Goal: Task Accomplishment & Management: Manage account settings

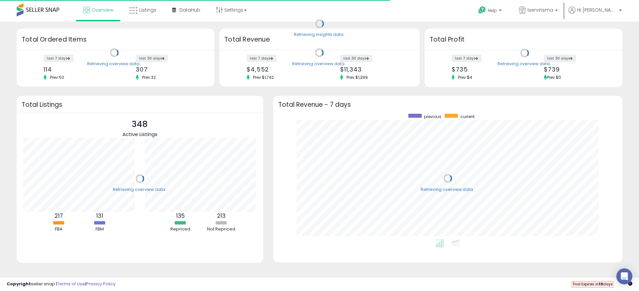
scroll to position [126, 336]
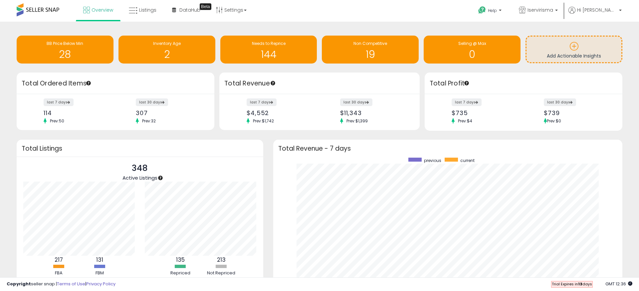
click at [268, 139] on div "Retrieving insights data.. BB Price Below Min 28 Inventory Age 2 Needs to Repri…" at bounding box center [319, 175] width 632 height 295
click at [177, 11] on link "DataHub Beta" at bounding box center [186, 10] width 38 height 20
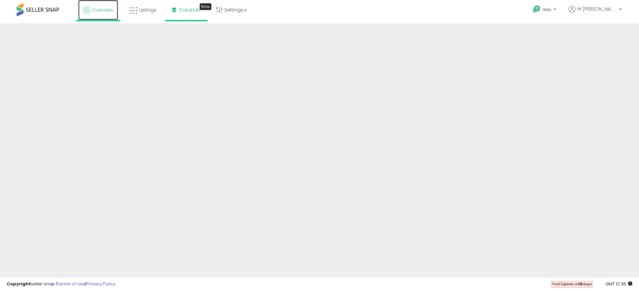
click at [103, 10] on span "Overview" at bounding box center [102, 10] width 22 height 7
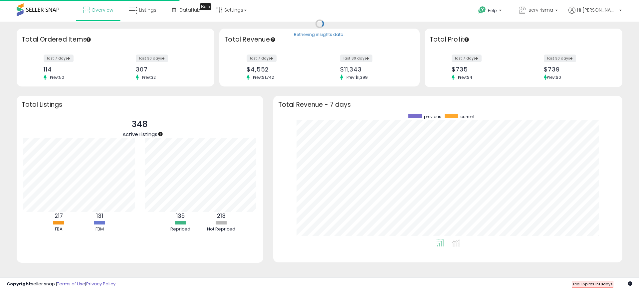
scroll to position [126, 336]
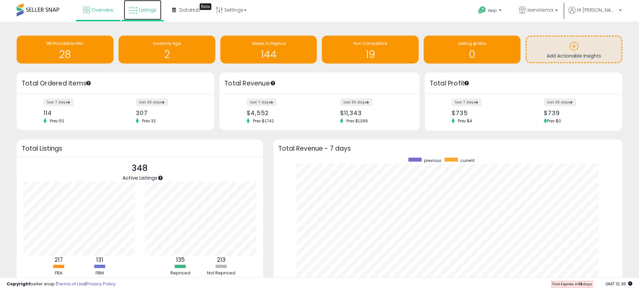
click at [135, 11] on icon at bounding box center [133, 10] width 9 height 9
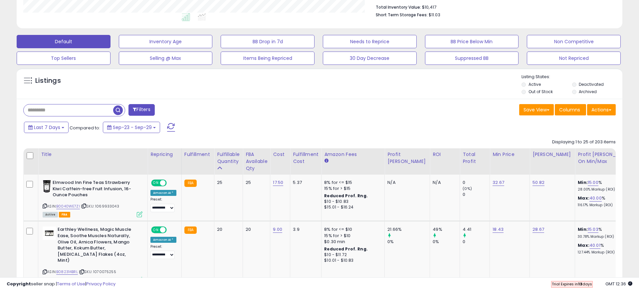
scroll to position [176, 0]
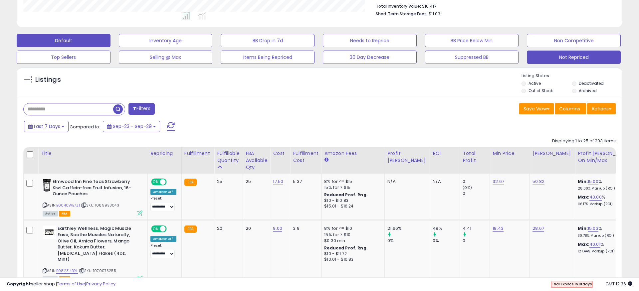
click at [555, 57] on button "Not Repriced" at bounding box center [574, 57] width 94 height 13
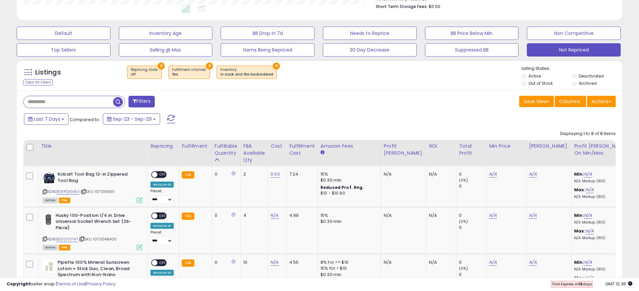
scroll to position [176, 0]
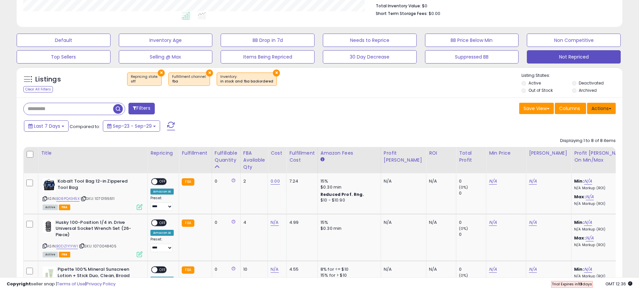
click at [595, 111] on button "Actions" at bounding box center [601, 108] width 29 height 11
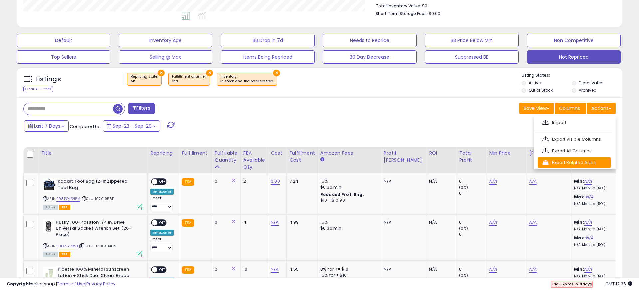
click at [592, 162] on link "Export Related Asins" at bounding box center [574, 162] width 73 height 10
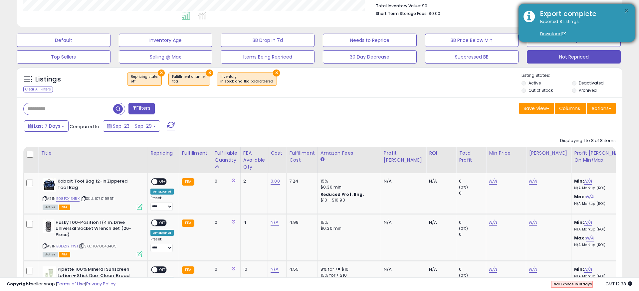
click at [628, 8] on button "×" at bounding box center [626, 11] width 5 height 8
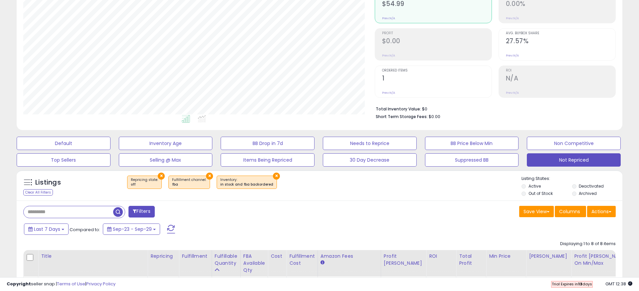
scroll to position [0, 0]
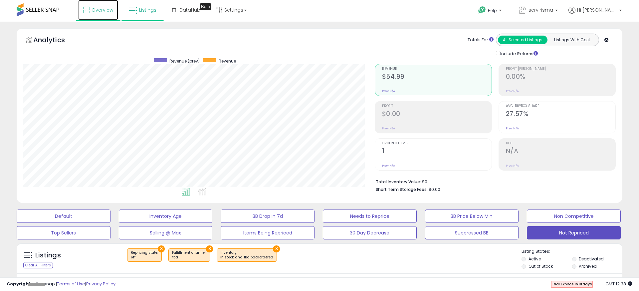
click at [104, 13] on link "Overview" at bounding box center [98, 10] width 40 height 20
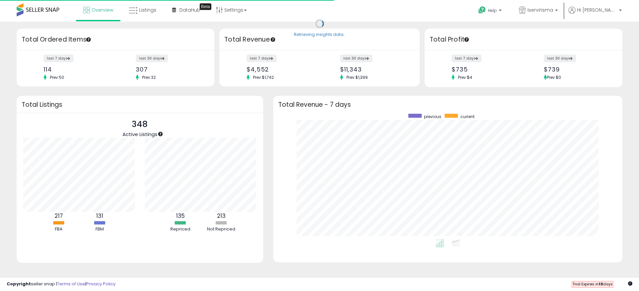
scroll to position [126, 336]
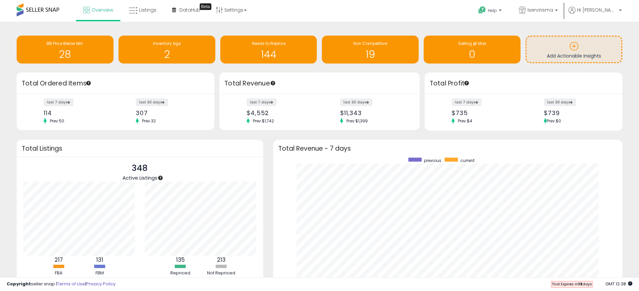
click at [270, 150] on div "Retrieving overview data.. Total Revenue - 7 days previous current" at bounding box center [447, 227] width 359 height 175
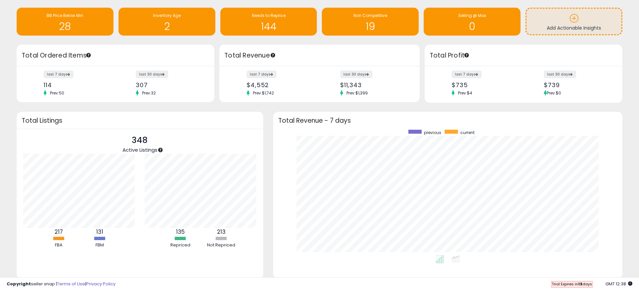
scroll to position [0, 0]
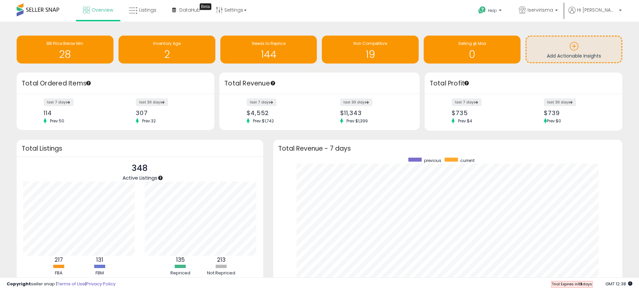
click at [232, 135] on div "Retrieving insights data.. BB Price Below Min 28 Inventory Age 2 Needs to Repri…" at bounding box center [319, 175] width 632 height 295
click at [68, 55] on h1 "28" at bounding box center [65, 54] width 90 height 11
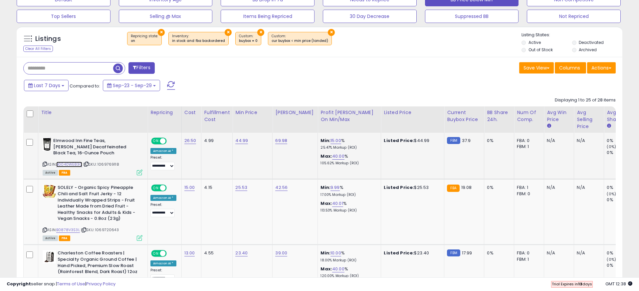
click at [71, 163] on link "B0040WE83O" at bounding box center [69, 165] width 26 height 6
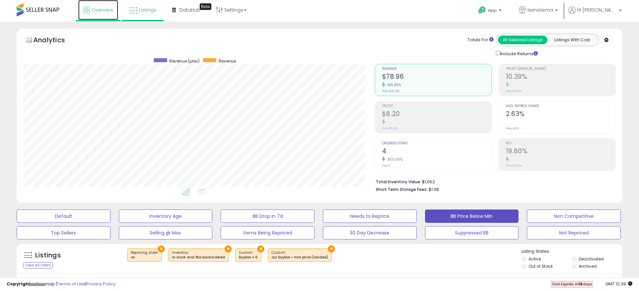
click at [92, 13] on span "Overview" at bounding box center [102, 10] width 22 height 7
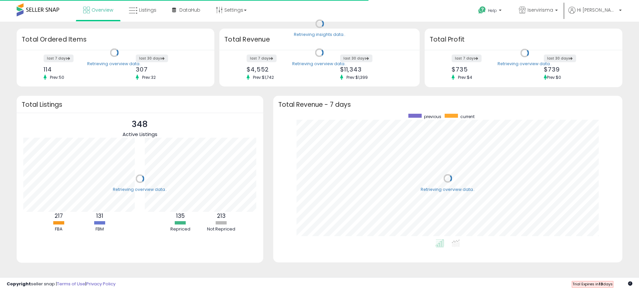
scroll to position [126, 336]
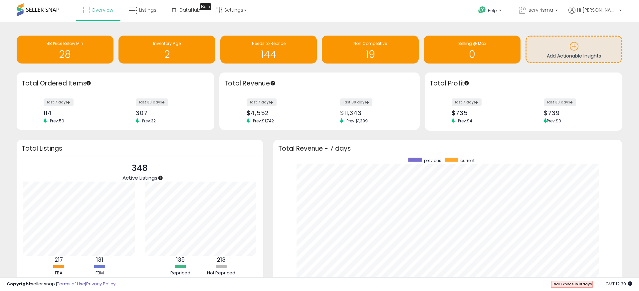
click at [219, 94] on div "last 7 days $4,552 Prev: $1,742 last 30 days $11,343 Prev: $1,399" at bounding box center [319, 112] width 200 height 36
click at [265, 25] on div "Retrieving insights data.. BB Price Below Min 28 Inventory Age 2 Needs to Repri…" at bounding box center [319, 181] width 639 height 319
click at [139, 13] on span "Listings" at bounding box center [147, 10] width 17 height 7
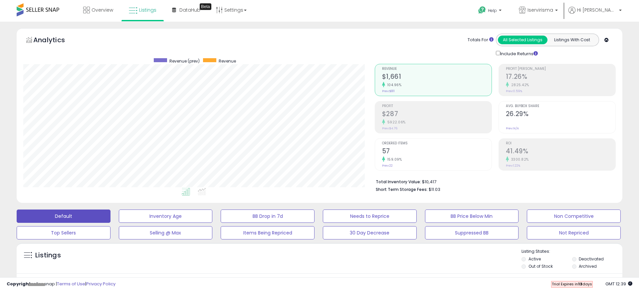
scroll to position [136, 351]
click at [188, 11] on span "DataHub" at bounding box center [189, 10] width 21 height 7
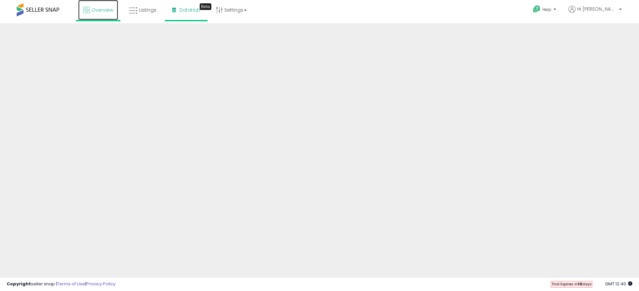
click at [104, 9] on span "Overview" at bounding box center [102, 10] width 22 height 7
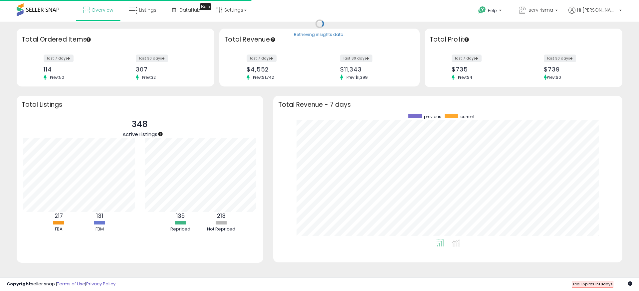
scroll to position [126, 336]
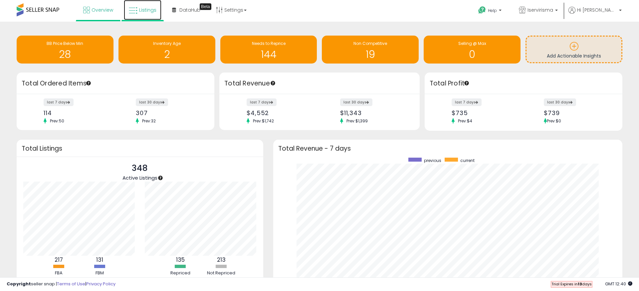
click at [140, 11] on span "Listings" at bounding box center [147, 10] width 17 height 7
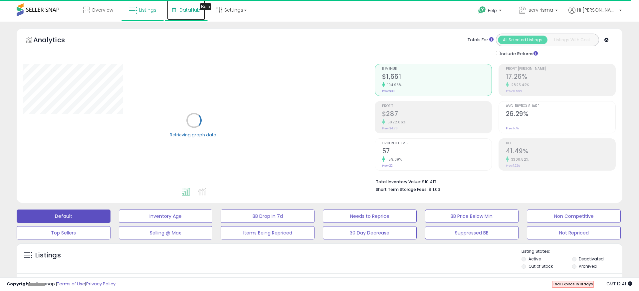
click at [187, 11] on span "DataHub" at bounding box center [189, 10] width 21 height 7
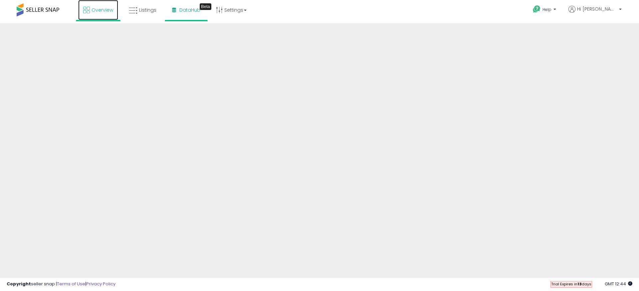
click at [87, 13] on icon at bounding box center [86, 10] width 7 height 7
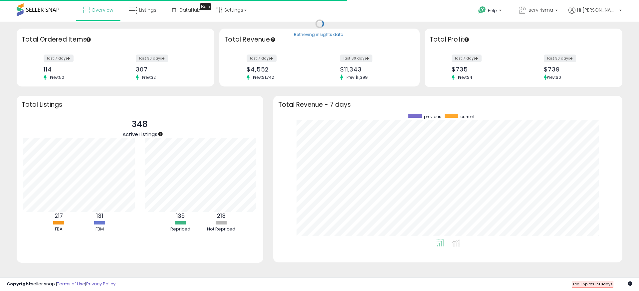
scroll to position [126, 336]
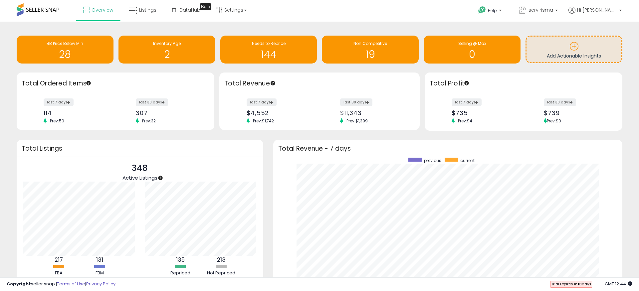
click at [266, 139] on div "Retrieving insights data.. BB Price Below Min 28 Inventory Age 2 Needs to Repri…" at bounding box center [319, 175] width 632 height 295
click at [71, 49] on h1 "28" at bounding box center [65, 54] width 90 height 11
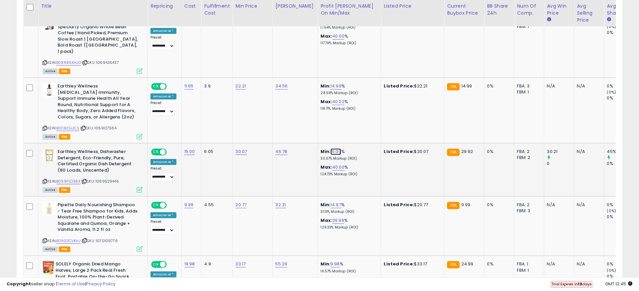
click at [330, 148] on link "15.00" at bounding box center [335, 151] width 11 height 7
drag, startPoint x: 304, startPoint y: 131, endPoint x: 277, endPoint y: 131, distance: 26.6
click at [277, 131] on tbody "**********" at bounding box center [396, 294] width 745 height 1429
type input "**"
click button "submit" at bounding box center [350, 128] width 11 height 10
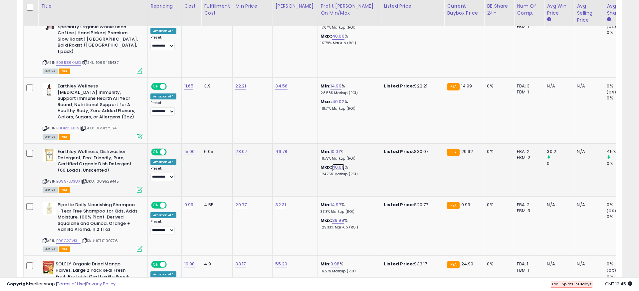
click at [332, 164] on link "40.00" at bounding box center [338, 167] width 12 height 7
drag, startPoint x: 307, startPoint y: 144, endPoint x: 287, endPoint y: 144, distance: 19.6
click at [287, 144] on input "*****" at bounding box center [315, 144] width 59 height 11
type input "**"
click button "submit" at bounding box center [352, 144] width 11 height 10
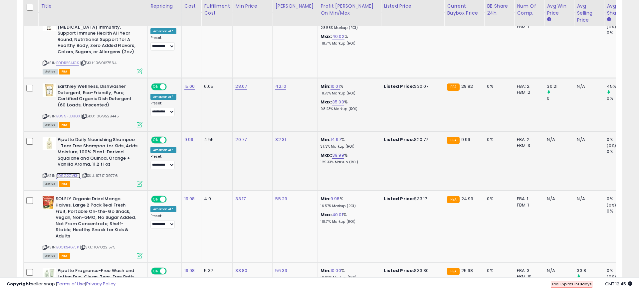
click at [77, 173] on link "B09G2CVKHJ" at bounding box center [68, 176] width 24 height 6
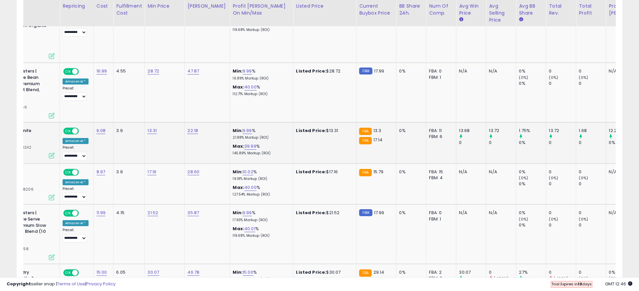
scroll to position [0, 93]
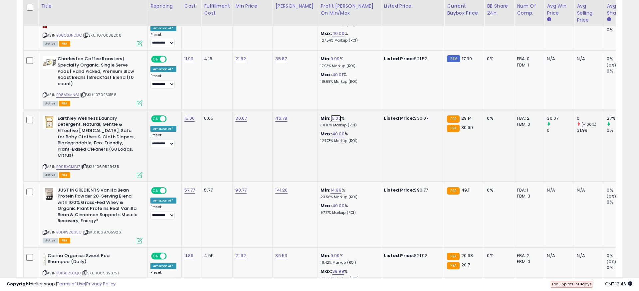
click at [330, 115] on link "15.00" at bounding box center [335, 118] width 11 height 7
drag, startPoint x: 303, startPoint y: 90, endPoint x: 278, endPoint y: 90, distance: 25.0
click at [278, 90] on div "*****" at bounding box center [326, 91] width 97 height 19
type input "**"
click button "submit" at bounding box center [350, 91] width 11 height 10
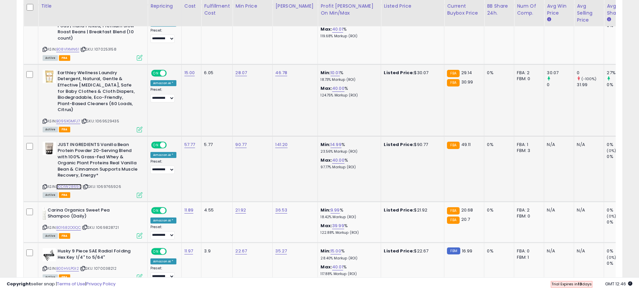
click at [68, 184] on link "B0D1W2865C" at bounding box center [68, 187] width 25 height 6
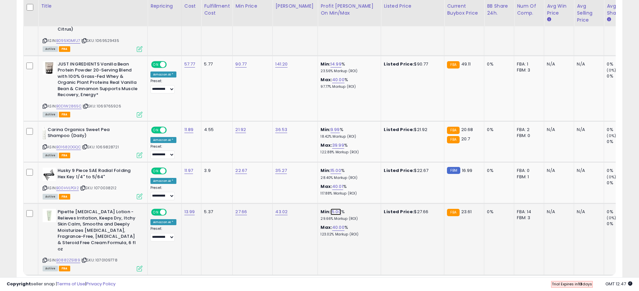
click at [330, 209] on link "15.00" at bounding box center [335, 212] width 11 height 7
drag, startPoint x: 306, startPoint y: 179, endPoint x: 279, endPoint y: 179, distance: 27.3
click at [279, 179] on div "*****" at bounding box center [327, 179] width 96 height 18
type input "**"
click button "submit" at bounding box center [350, 178] width 11 height 10
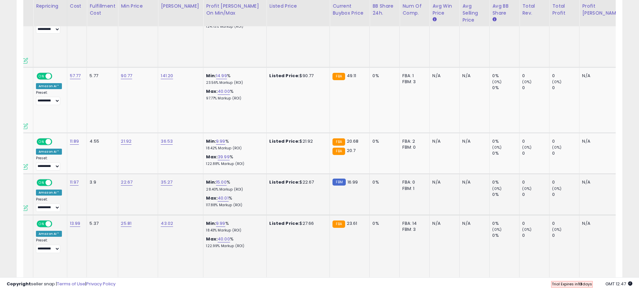
scroll to position [0, 128]
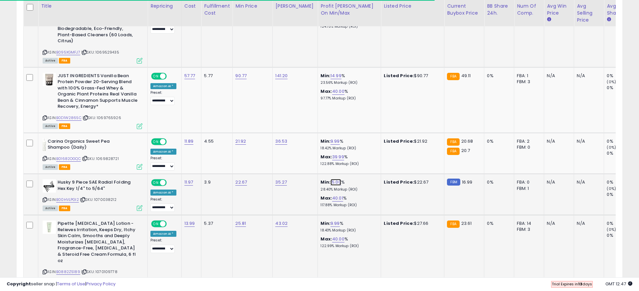
click at [330, 179] on link "15.00" at bounding box center [335, 182] width 11 height 7
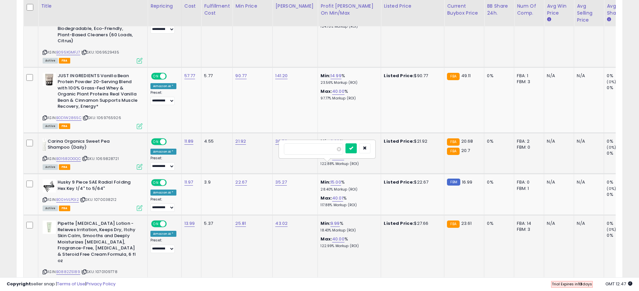
drag, startPoint x: 312, startPoint y: 149, endPoint x: 278, endPoint y: 149, distance: 34.3
type input "**"
click button "submit" at bounding box center [350, 148] width 11 height 10
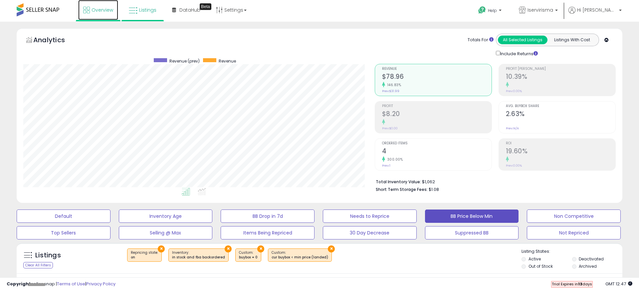
click at [90, 8] on link "Overview" at bounding box center [98, 10] width 40 height 20
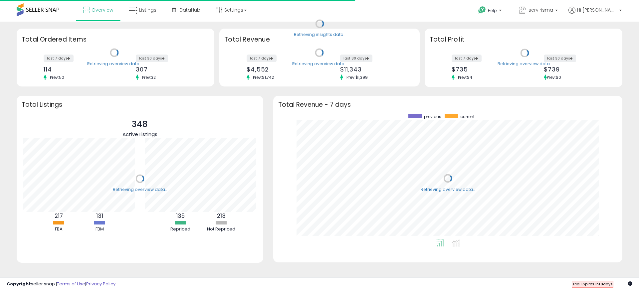
scroll to position [126, 336]
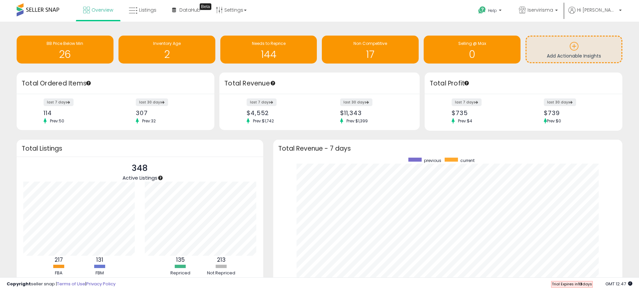
click at [271, 149] on div "Retrieving overview data.. Total Revenue - 7 days previous current" at bounding box center [447, 227] width 359 height 175
click at [361, 52] on h1 "17" at bounding box center [370, 54] width 90 height 11
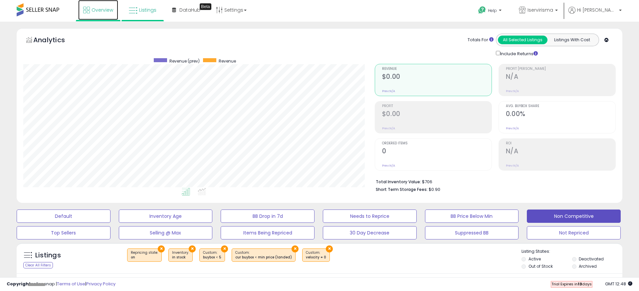
click at [96, 12] on span "Overview" at bounding box center [102, 10] width 22 height 7
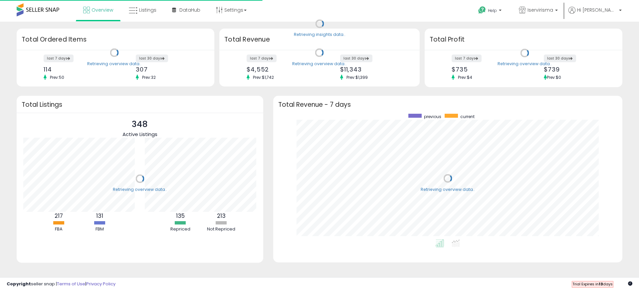
scroll to position [126, 336]
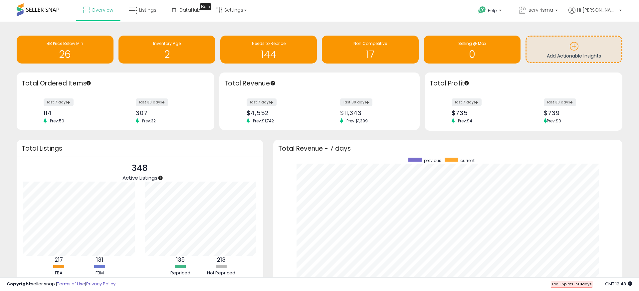
click at [269, 172] on div "Retrieving overview data.. Total Revenue - 7 days previous current" at bounding box center [447, 227] width 359 height 175
click at [137, 5] on link "Listings" at bounding box center [143, 10] width 38 height 20
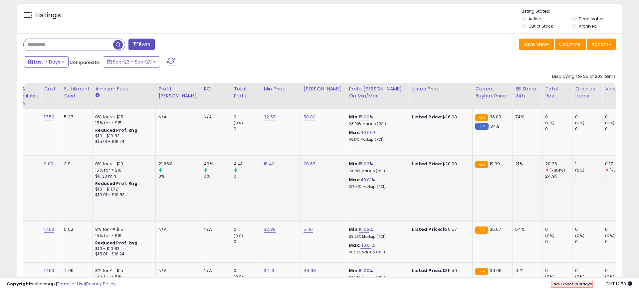
scroll to position [0, 237]
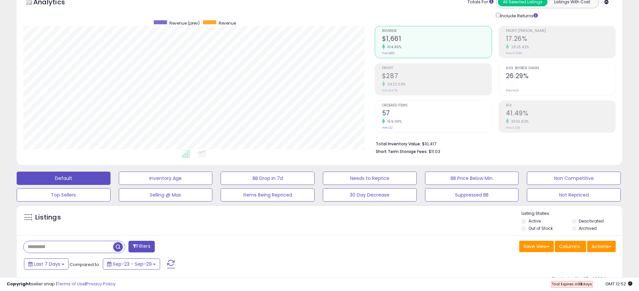
click at [576, 221] on li "Deactivated" at bounding box center [596, 221] width 49 height 7
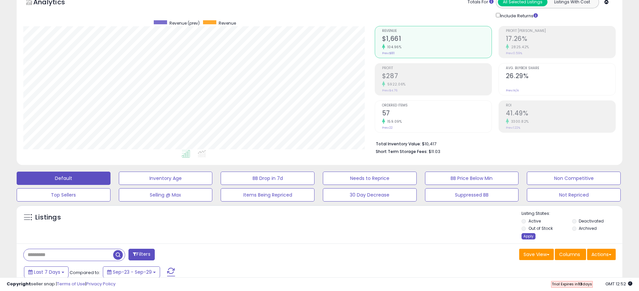
click at [530, 236] on div "Apply" at bounding box center [528, 236] width 14 height 6
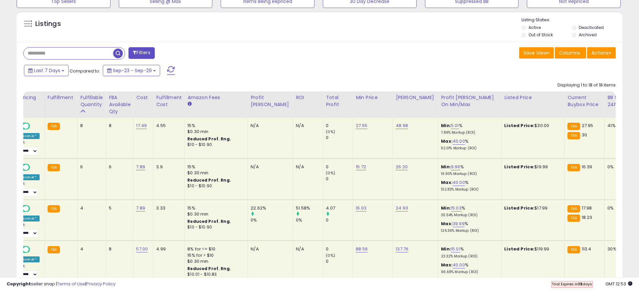
scroll to position [0, 156]
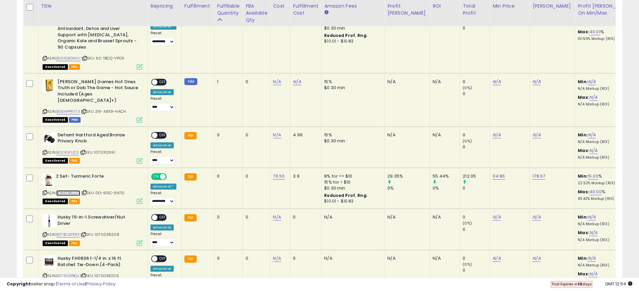
click at [68, 190] on link "B0B6DB62ZX" at bounding box center [68, 193] width 24 height 6
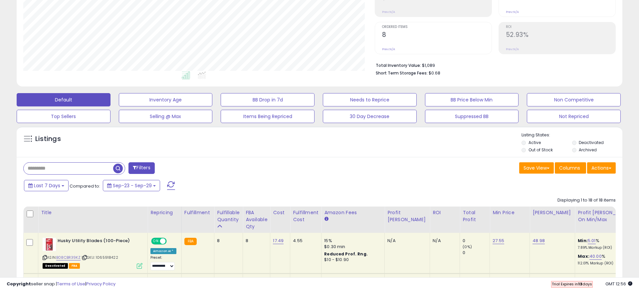
scroll to position [116, 0]
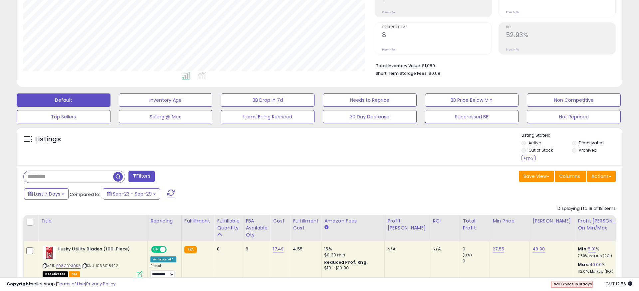
click at [576, 142] on li "Deactivated" at bounding box center [596, 143] width 49 height 7
click at [528, 159] on div "Apply" at bounding box center [528, 158] width 14 height 6
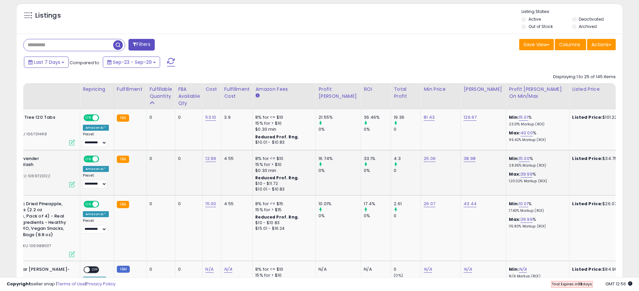
scroll to position [0, 71]
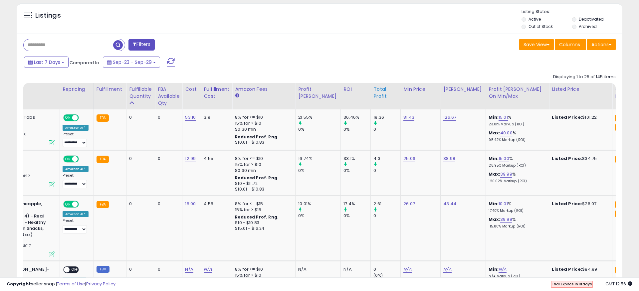
click at [373, 96] on div "Total Profit" at bounding box center [385, 93] width 24 height 14
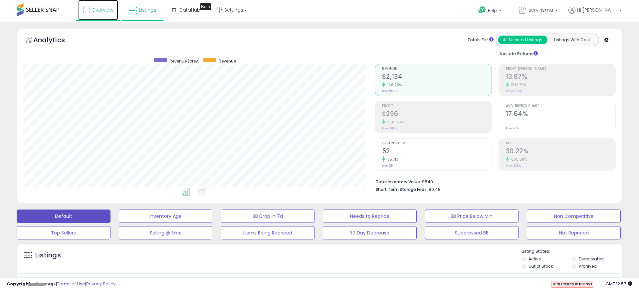
click at [91, 7] on link "Overview" at bounding box center [98, 10] width 40 height 20
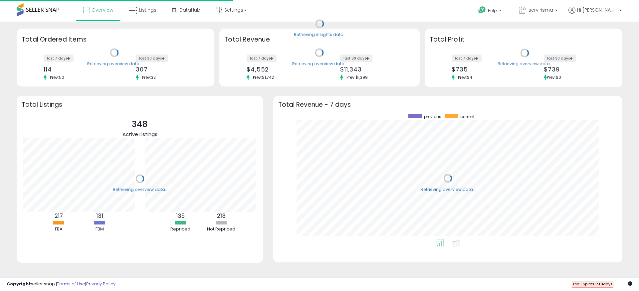
scroll to position [126, 336]
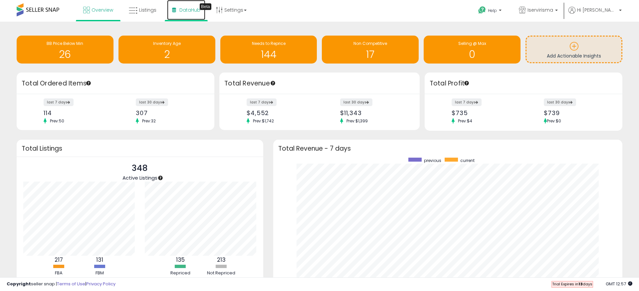
click at [182, 12] on span "DataHub" at bounding box center [189, 10] width 21 height 7
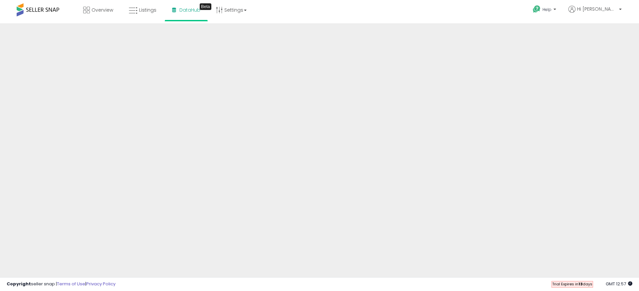
click at [330, 23] on div "Overview Listings Beta" at bounding box center [206, 14] width 423 height 28
click at [91, 10] on span "Overview" at bounding box center [102, 10] width 22 height 7
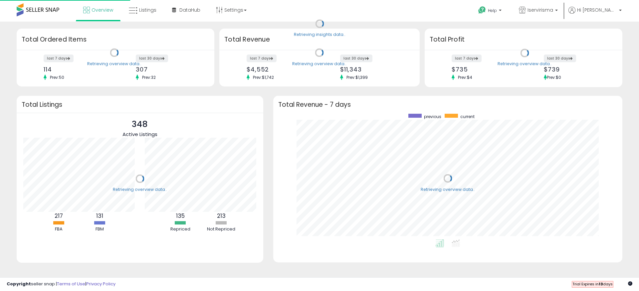
scroll to position [126, 336]
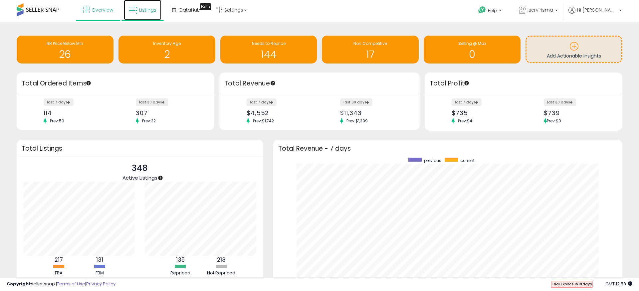
click at [145, 9] on span "Listings" at bounding box center [147, 10] width 17 height 7
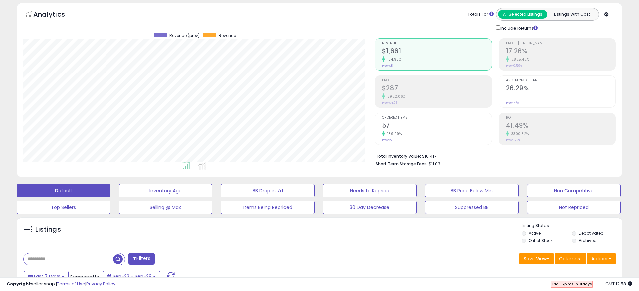
scroll to position [33, 0]
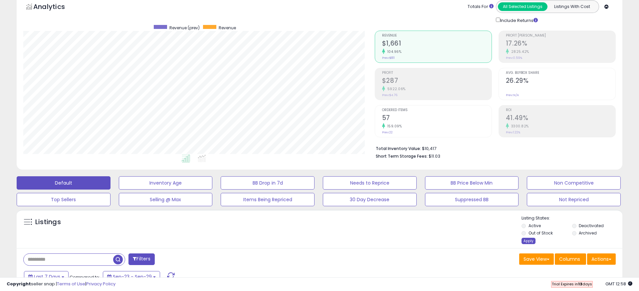
click at [526, 240] on div "Apply" at bounding box center [528, 241] width 14 height 6
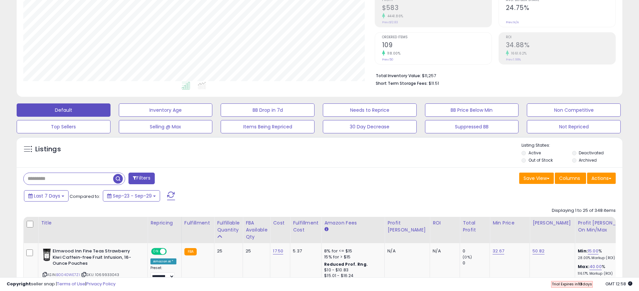
scroll to position [40, 0]
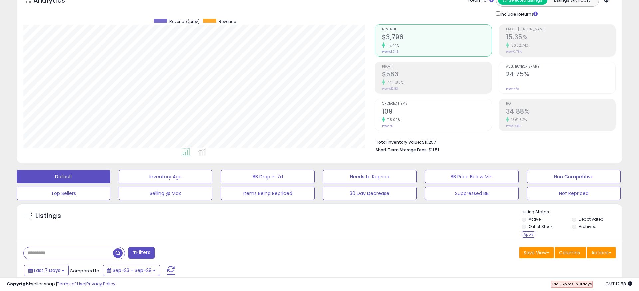
click at [526, 235] on div "Apply" at bounding box center [528, 235] width 14 height 6
